Goal: Task Accomplishment & Management: Manage account settings

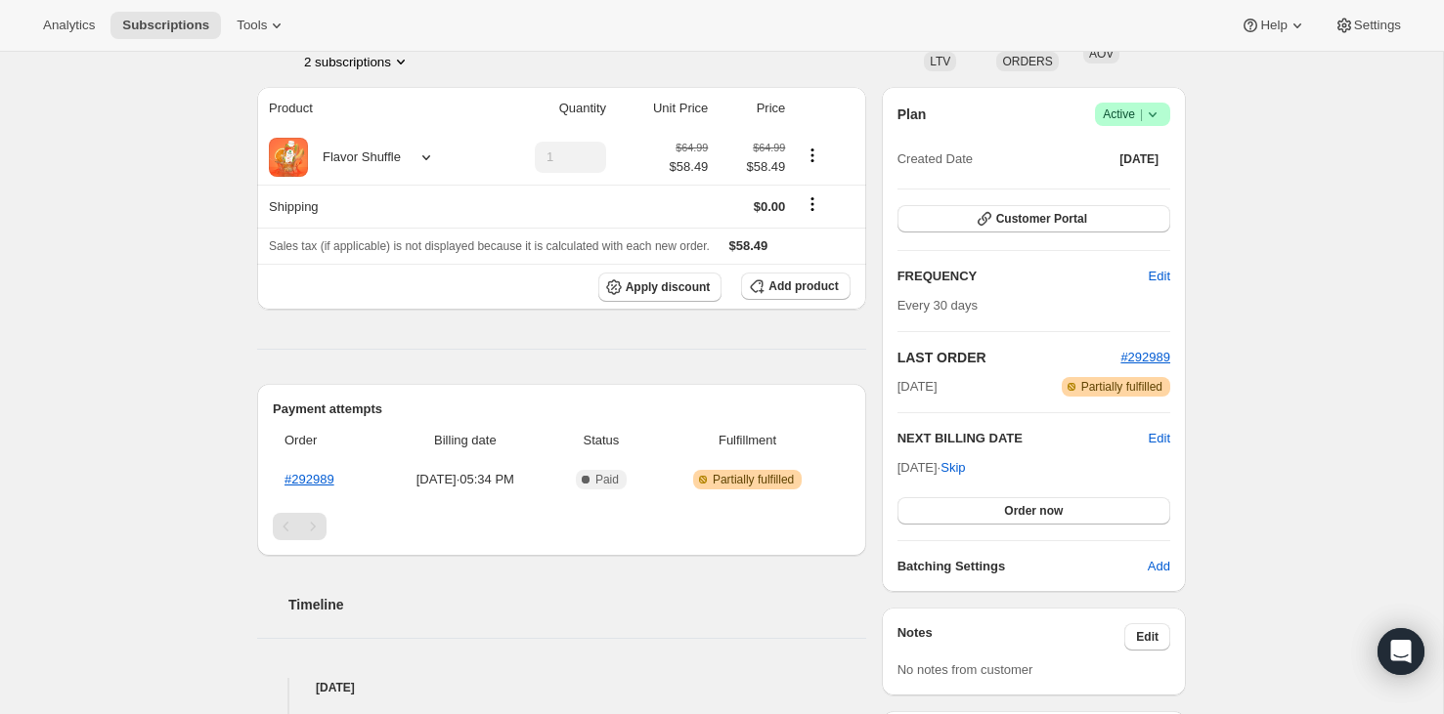
scroll to position [125, 0]
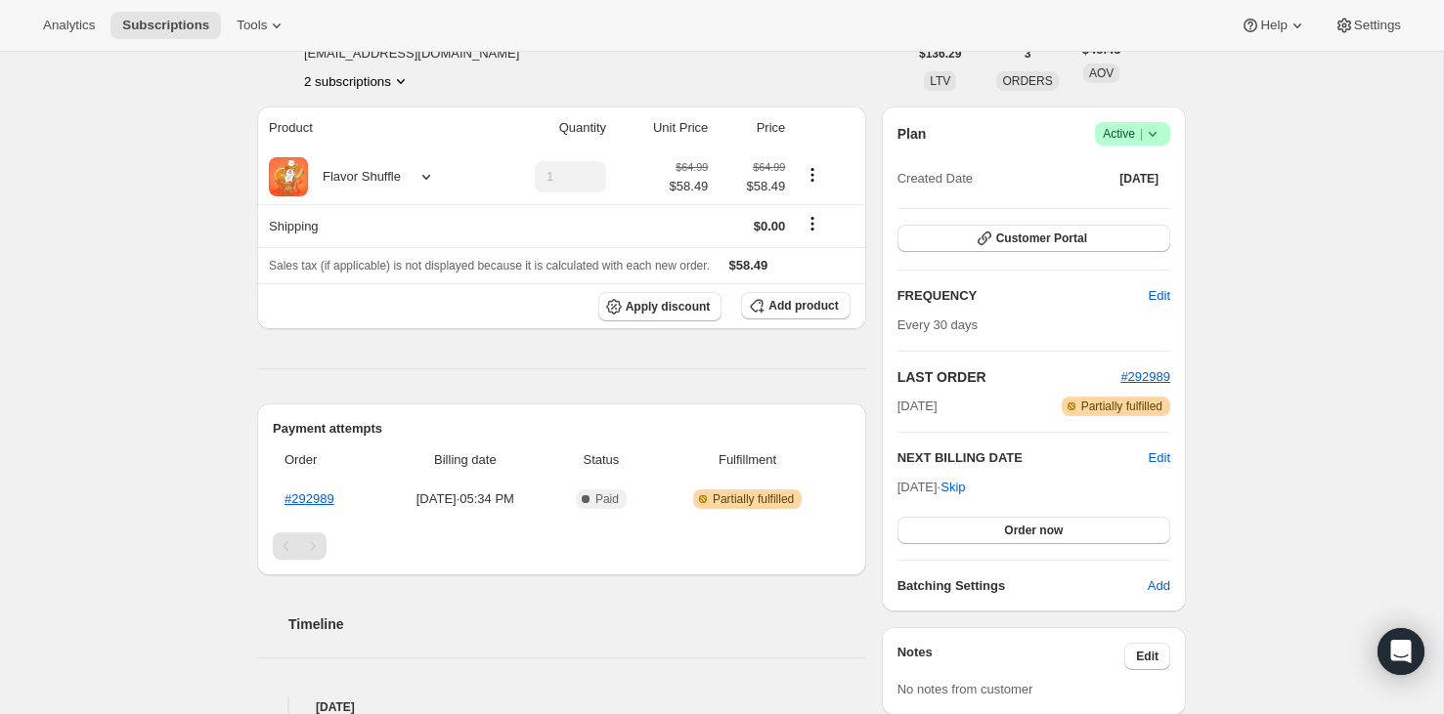
click at [1133, 270] on hr at bounding box center [1033, 270] width 273 height 1
click at [1113, 245] on button "Customer Portal" at bounding box center [1033, 238] width 273 height 27
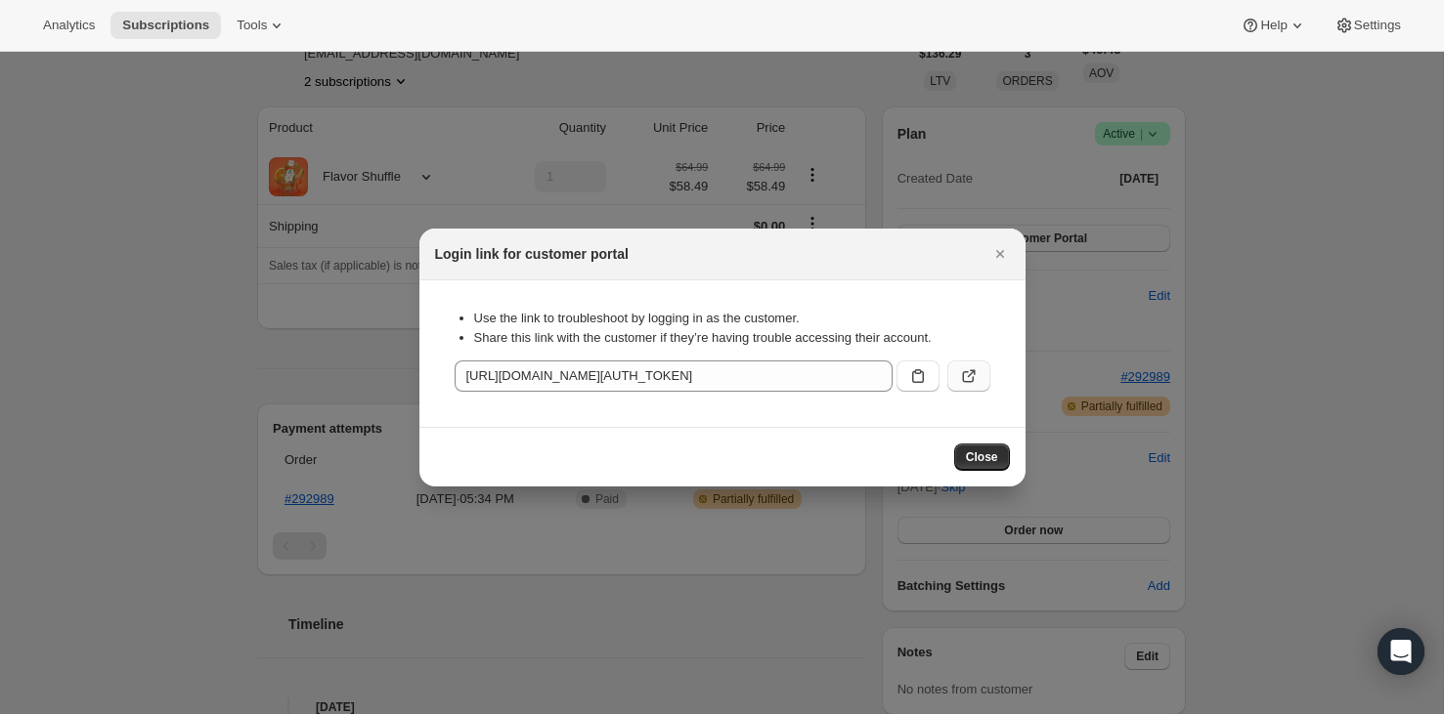
click at [959, 379] on icon ":rc1:" at bounding box center [969, 377] width 20 height 20
click at [964, 363] on button ":rc1:" at bounding box center [968, 376] width 43 height 31
click at [925, 377] on icon ":rc1:" at bounding box center [918, 377] width 20 height 20
